Goal: Download file/media

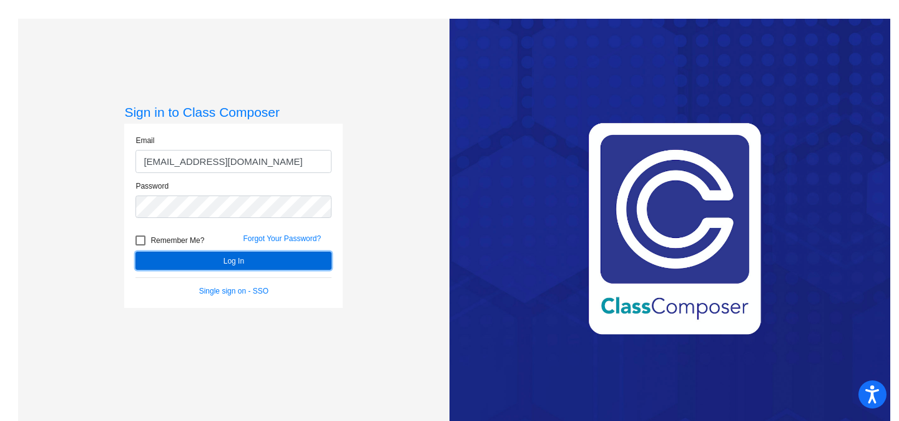
click at [193, 267] on button "Log In" at bounding box center [234, 261] width 196 height 18
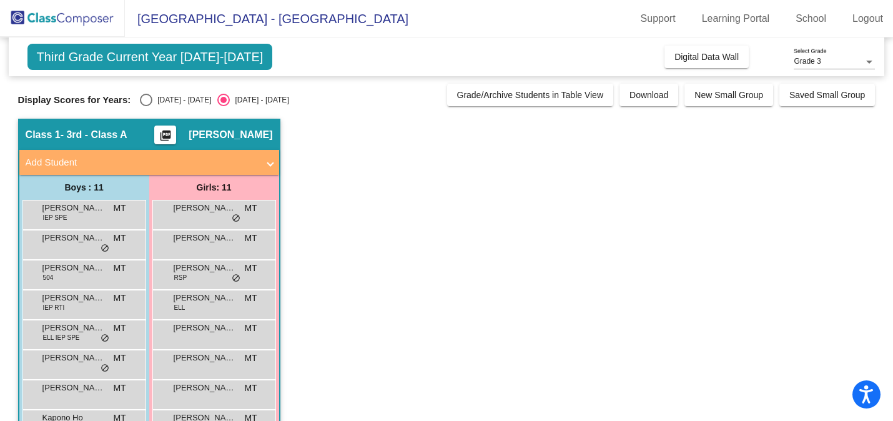
click at [141, 103] on div "Select an option" at bounding box center [146, 100] width 12 height 12
click at [146, 106] on input "[DATE] - [DATE]" at bounding box center [146, 106] width 1 height 1
radio input "true"
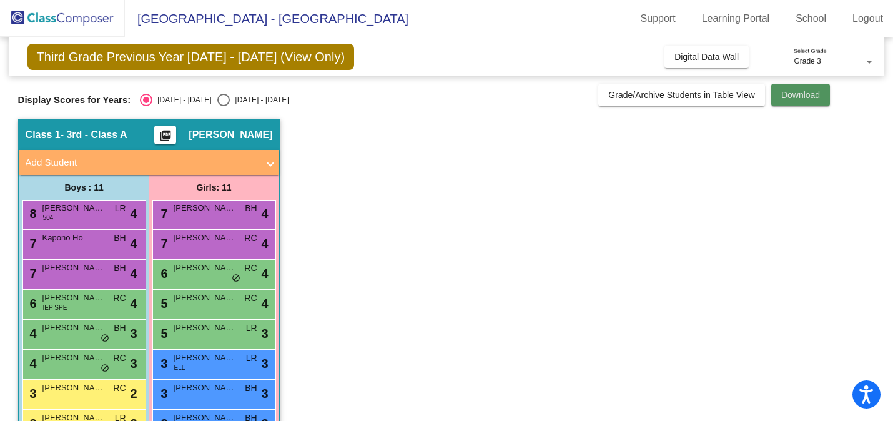
click at [777, 94] on button "Download" at bounding box center [800, 95] width 59 height 22
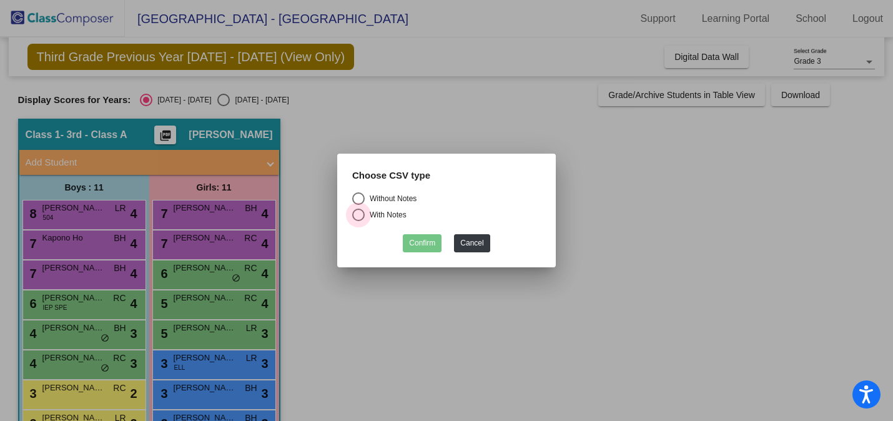
click at [387, 219] on div "With Notes" at bounding box center [386, 214] width 42 height 11
click at [358, 221] on input "With Notes" at bounding box center [358, 221] width 1 height 1
radio input "true"
click at [414, 235] on button "Confirm" at bounding box center [422, 243] width 39 height 18
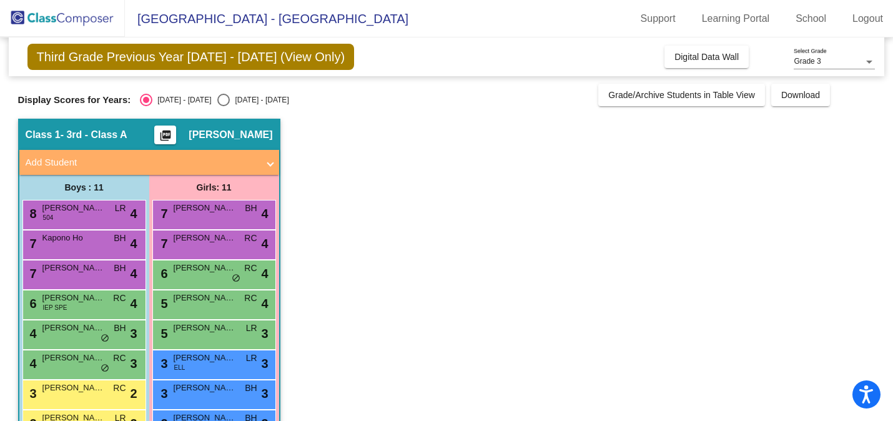
click at [650, 153] on app-classroom "Class 1 - 3rd - Class A picture_as_pdf [PERSON_NAME] Add Student First Name Las…" at bounding box center [446, 334] width 857 height 431
click at [738, 185] on app-classroom "Class 1 - 3rd - Class A picture_as_pdf [PERSON_NAME] Add Student First Name Las…" at bounding box center [446, 334] width 857 height 431
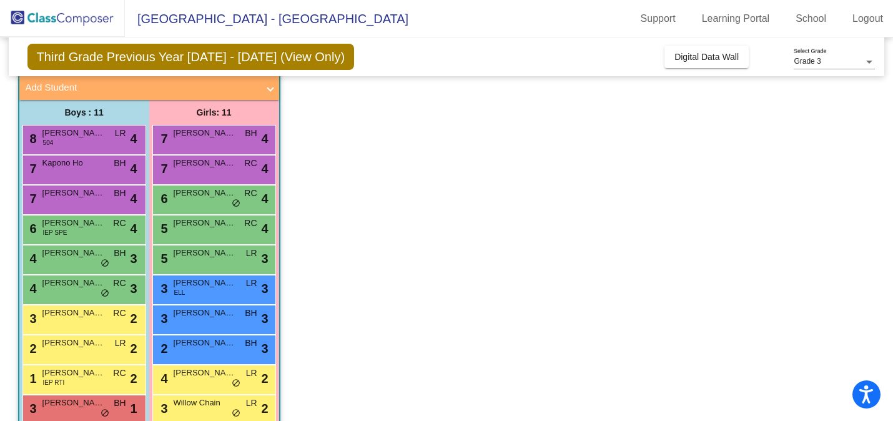
scroll to position [100, 0]
